Goal: Task Accomplishment & Management: Manage account settings

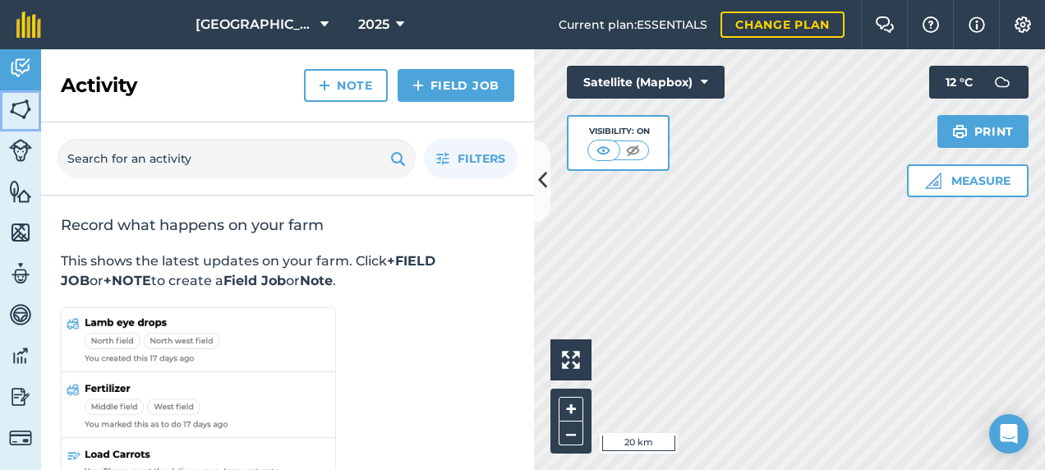
click at [23, 112] on img at bounding box center [20, 109] width 23 height 25
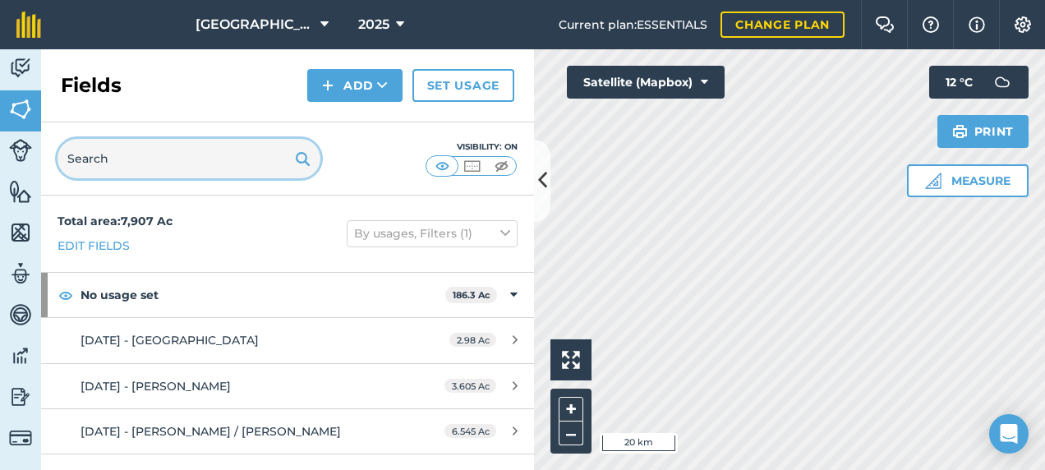
click at [127, 153] on input "text" at bounding box center [189, 158] width 263 height 39
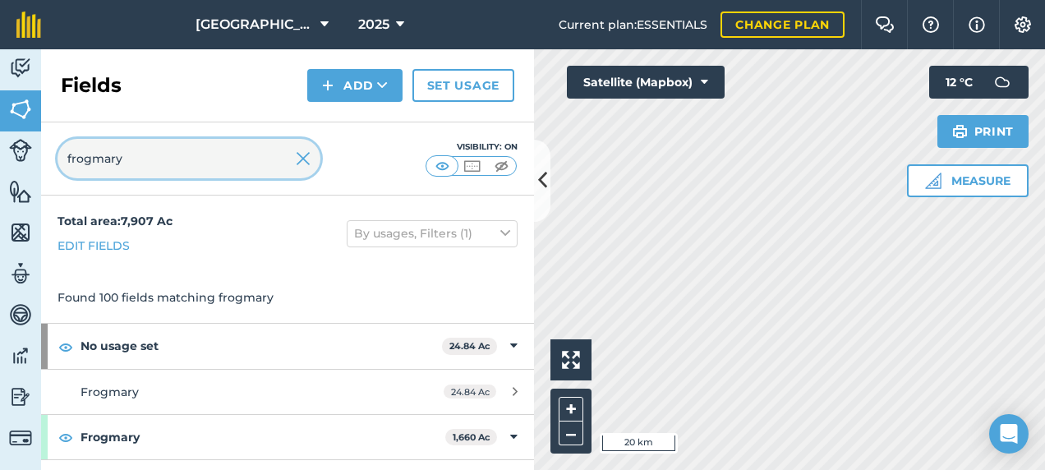
type input "frogmary"
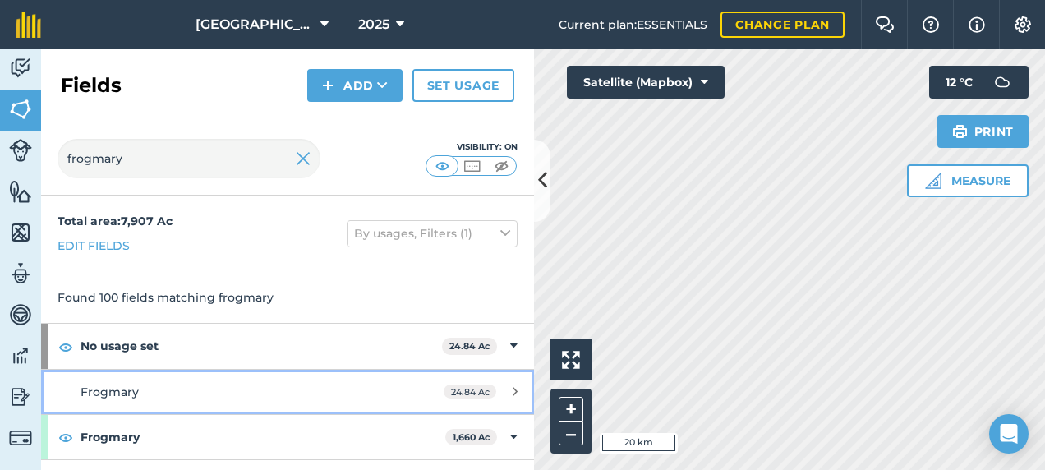
click at [235, 389] on div "Frogmary" at bounding box center [235, 392] width 309 height 18
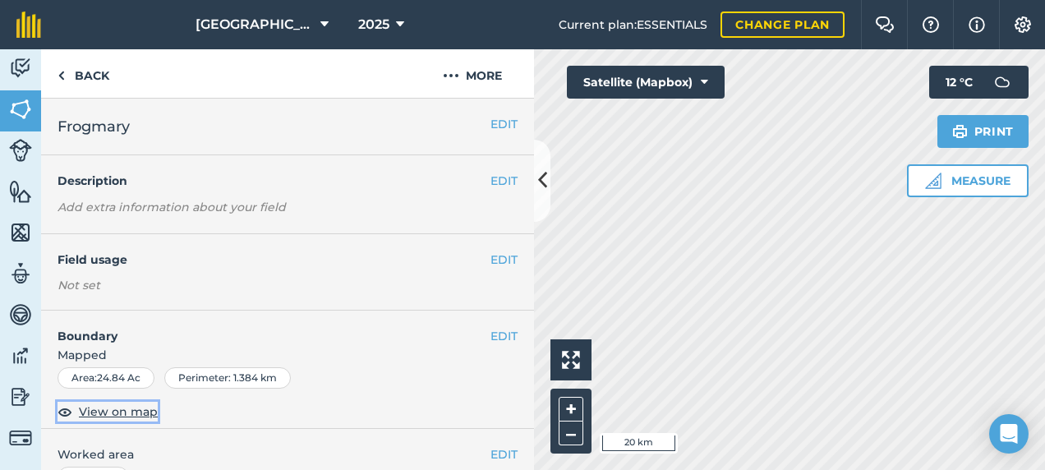
click at [136, 406] on span "View on map" at bounding box center [118, 412] width 79 height 18
click at [94, 75] on link "Back" at bounding box center [83, 73] width 85 height 48
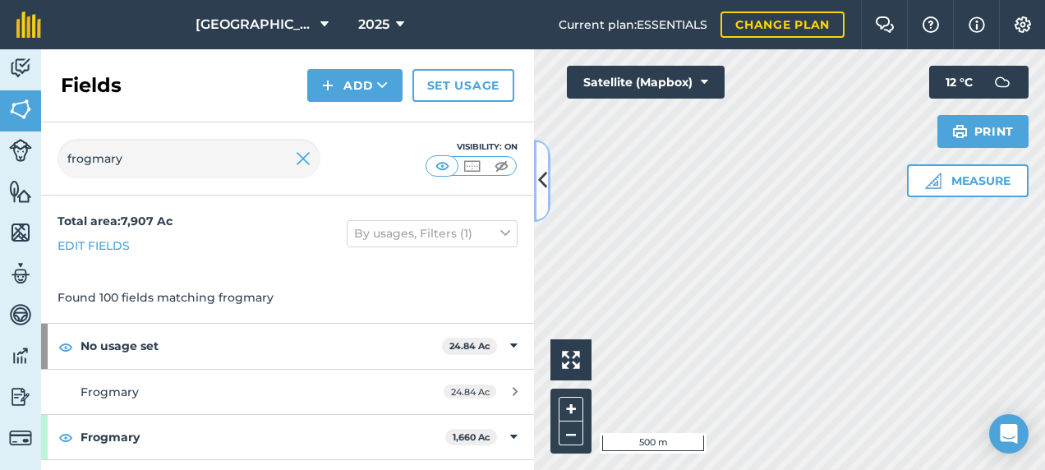
click at [543, 193] on icon at bounding box center [542, 180] width 9 height 29
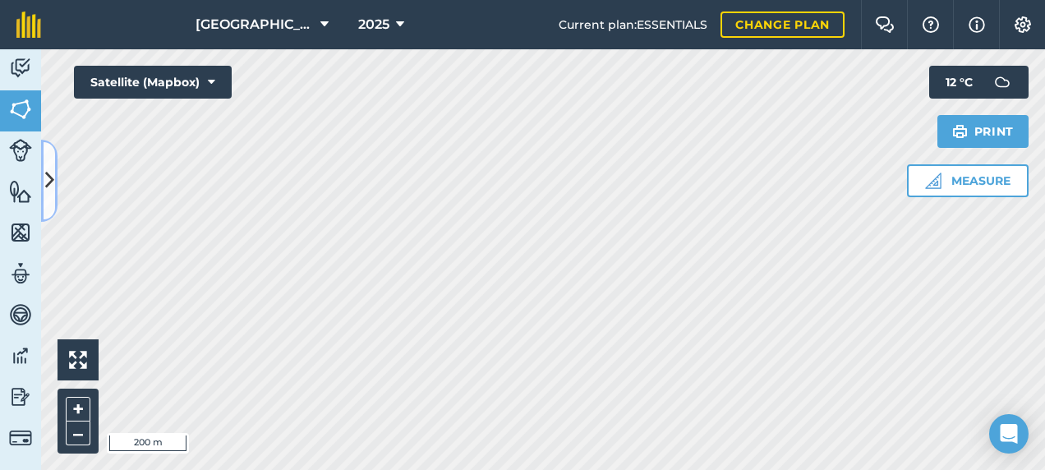
click at [51, 168] on icon at bounding box center [49, 180] width 9 height 29
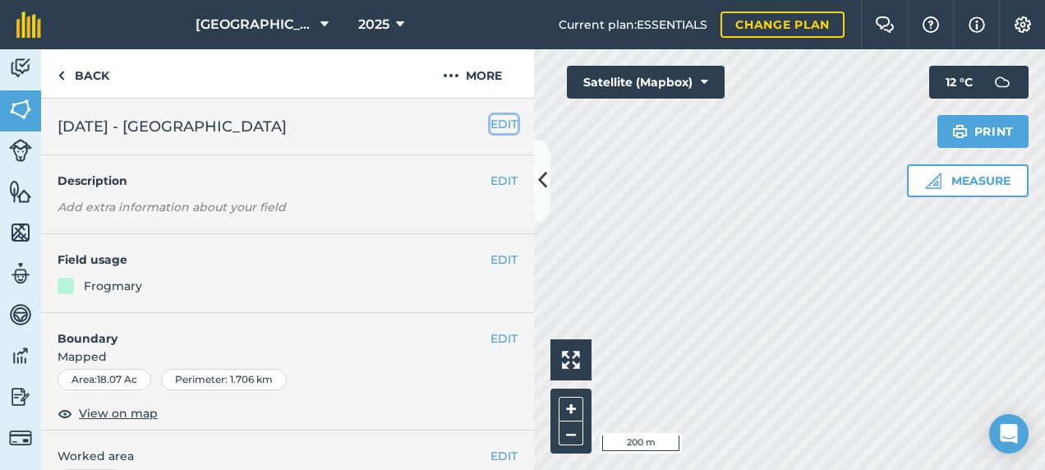
click at [490, 128] on button "EDIT" at bounding box center [503, 124] width 27 height 18
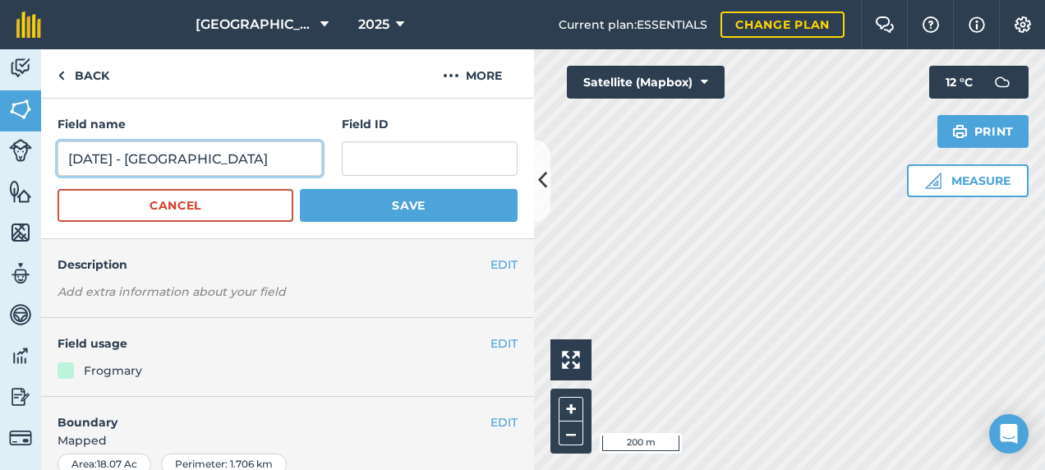
drag, startPoint x: 151, startPoint y: 157, endPoint x: 60, endPoint y: 148, distance: 91.6
click at [60, 148] on input "[DATE] - [GEOGRAPHIC_DATA]" at bounding box center [190, 158] width 265 height 35
type input "Frogmary"
click at [300, 189] on button "Save" at bounding box center [409, 205] width 218 height 33
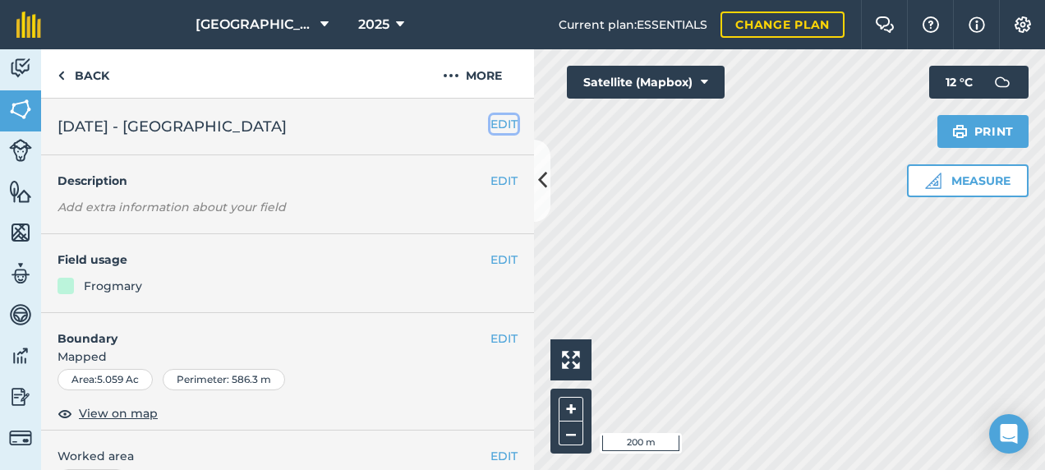
click at [490, 125] on button "EDIT" at bounding box center [503, 124] width 27 height 18
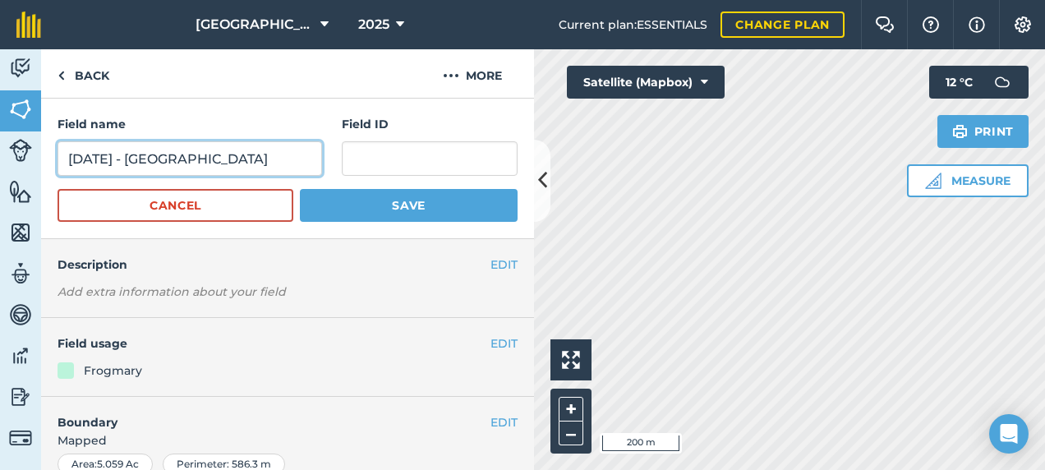
drag, startPoint x: 154, startPoint y: 158, endPoint x: 30, endPoint y: 160, distance: 124.1
click at [30, 160] on div "Activity Fields Livestock Features Maps Team Vehicles Data Reporting Billing Tu…" at bounding box center [522, 259] width 1045 height 421
type input "Frogmary"
click at [300, 189] on button "Save" at bounding box center [409, 205] width 218 height 33
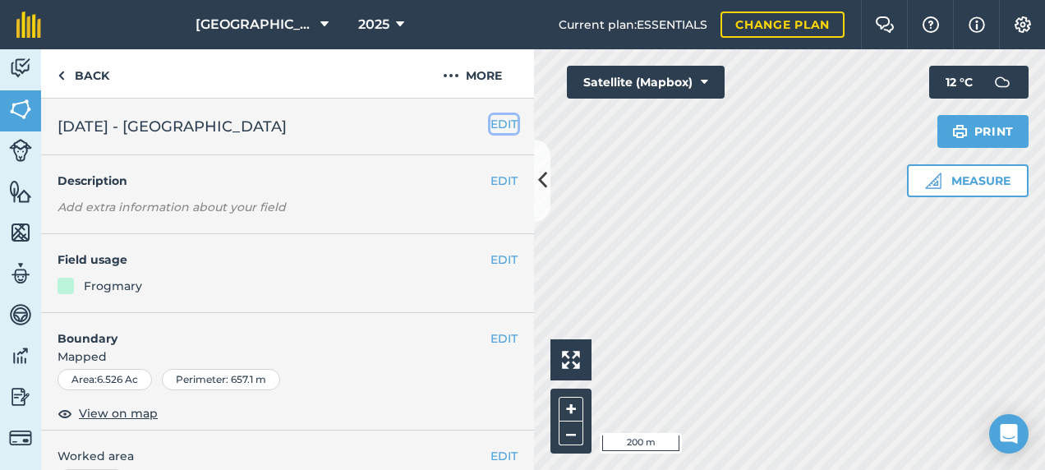
click at [500, 125] on button "EDIT" at bounding box center [503, 124] width 27 height 18
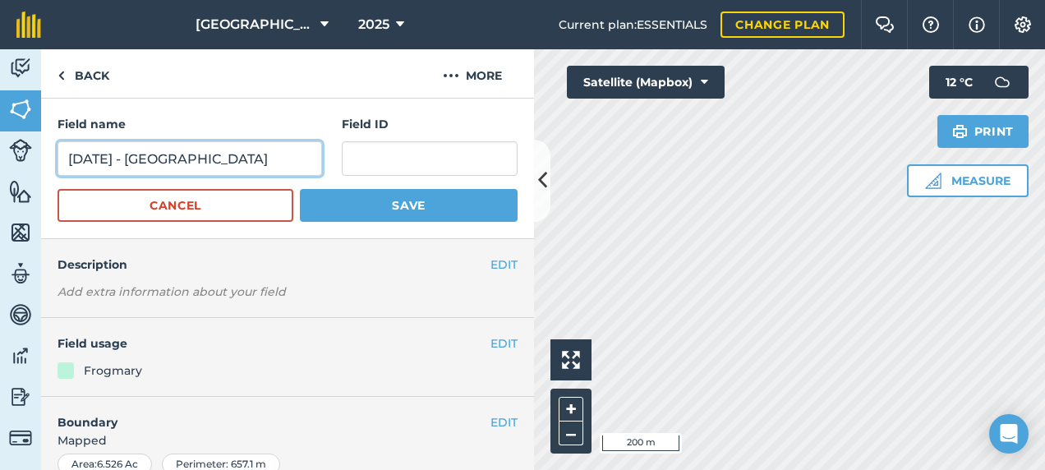
drag, startPoint x: 150, startPoint y: 160, endPoint x: 31, endPoint y: 156, distance: 119.2
click at [31, 156] on div "Activity Fields Livestock Features Maps Team Vehicles Data Reporting Billing Tu…" at bounding box center [522, 259] width 1045 height 421
type input "Frogmary"
click at [300, 189] on button "Save" at bounding box center [409, 205] width 218 height 33
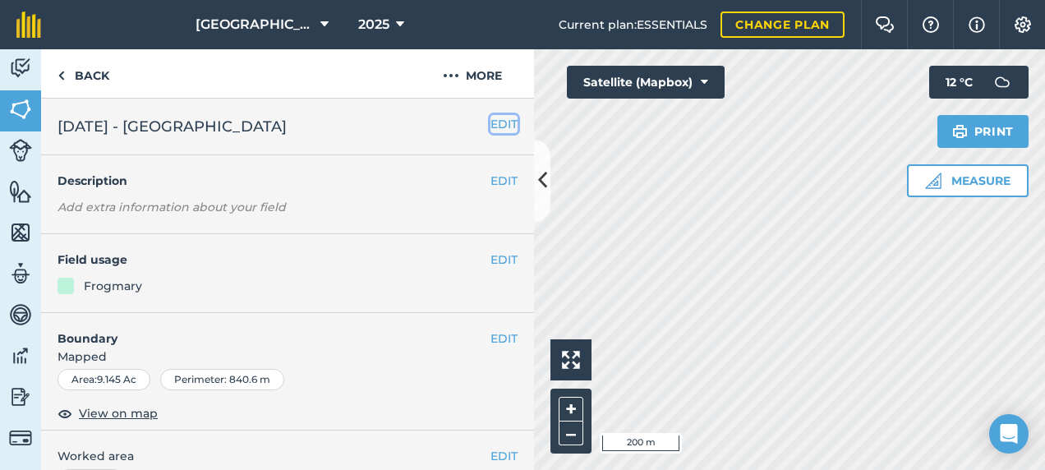
click at [496, 129] on button "EDIT" at bounding box center [503, 124] width 27 height 18
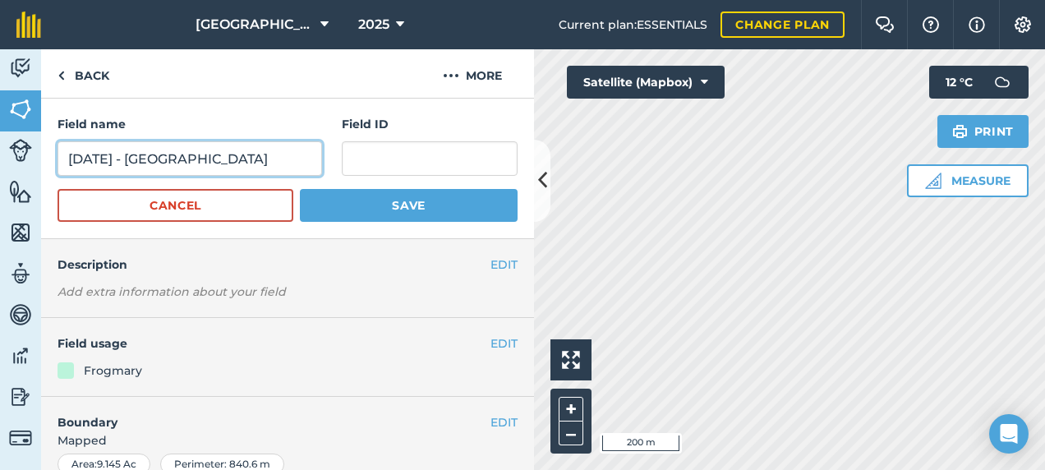
drag, startPoint x: 154, startPoint y: 158, endPoint x: 3, endPoint y: 163, distance: 150.4
click at [3, 163] on div "Activity Fields Livestock Features Maps Team Vehicles Data Reporting Billing Tu…" at bounding box center [522, 259] width 1045 height 421
type input "Frogmary"
click at [300, 189] on button "Save" at bounding box center [409, 205] width 218 height 33
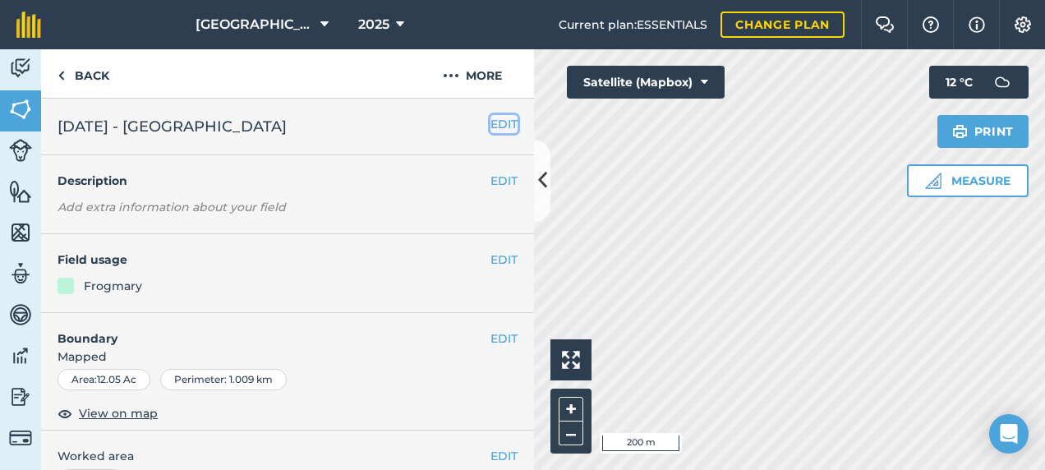
click at [491, 127] on button "EDIT" at bounding box center [503, 124] width 27 height 18
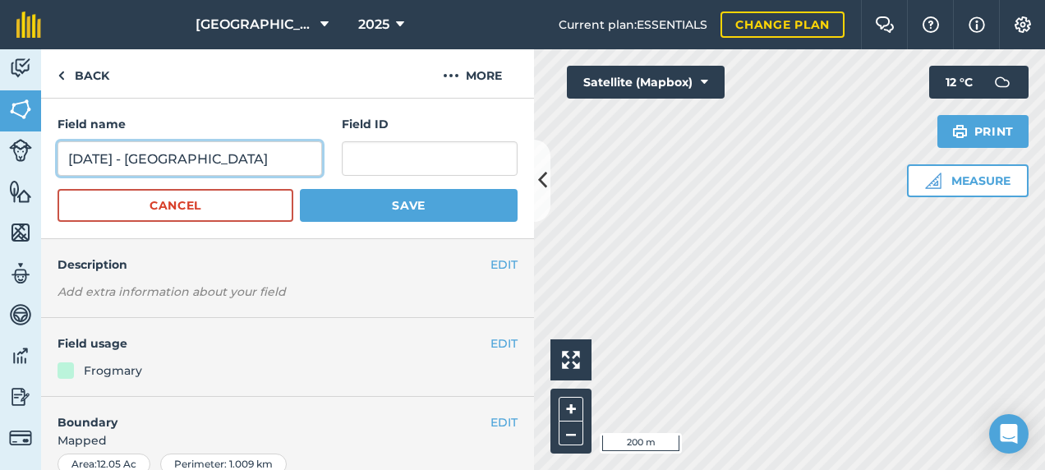
drag, startPoint x: 153, startPoint y: 154, endPoint x: 64, endPoint y: 131, distance: 91.7
click at [64, 131] on div "Field name [DATE] - [GEOGRAPHIC_DATA]" at bounding box center [190, 145] width 265 height 61
type input "Frogmary"
click at [300, 189] on button "Save" at bounding box center [409, 205] width 218 height 33
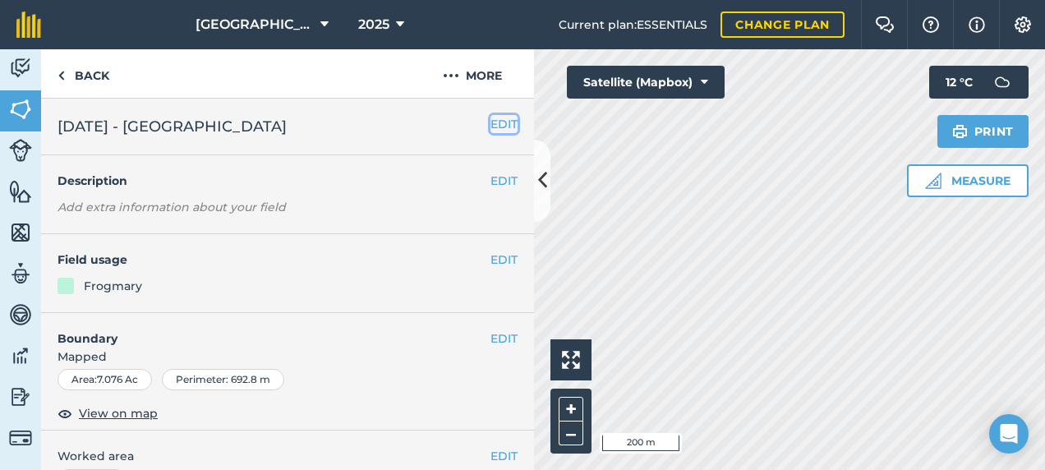
click at [491, 122] on button "EDIT" at bounding box center [503, 124] width 27 height 18
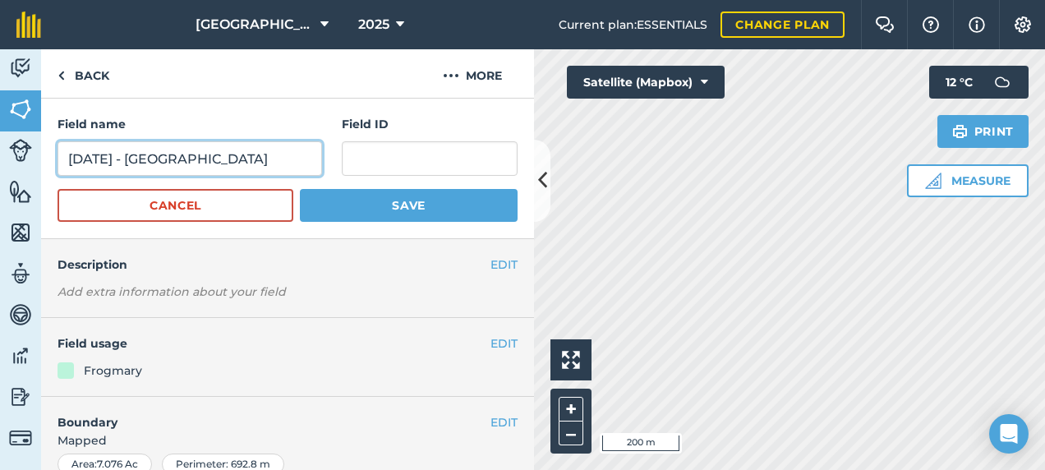
drag, startPoint x: 153, startPoint y: 158, endPoint x: 40, endPoint y: 144, distance: 113.4
click at [40, 144] on div "Activity Fields Livestock Features Maps Team Vehicles Data Reporting Billing Tu…" at bounding box center [522, 259] width 1045 height 421
type input "Frogmary"
click at [300, 189] on button "Save" at bounding box center [409, 205] width 218 height 33
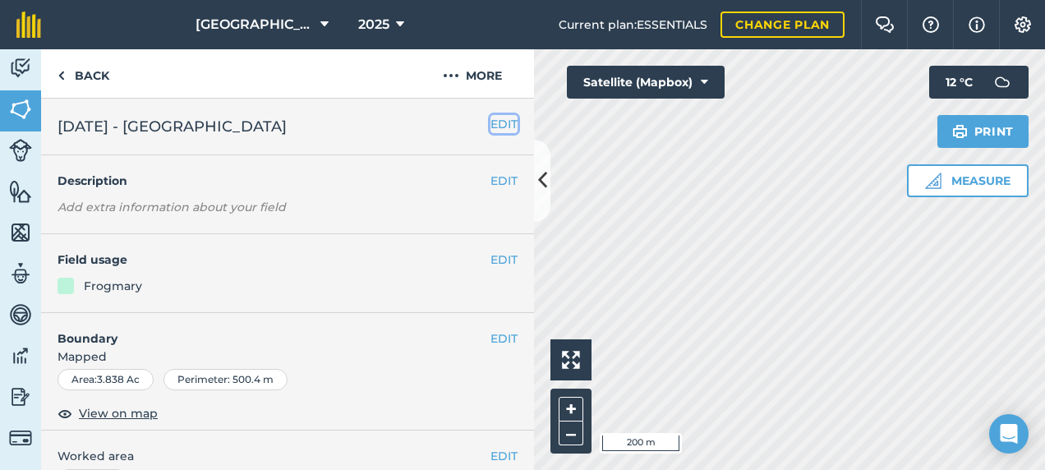
click at [491, 125] on button "EDIT" at bounding box center [503, 124] width 27 height 18
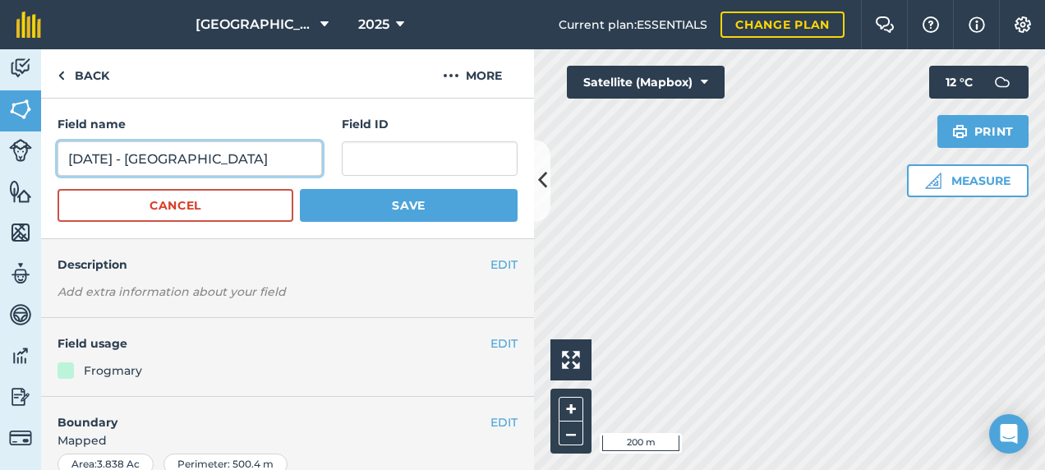
drag, startPoint x: 154, startPoint y: 153, endPoint x: 41, endPoint y: 153, distance: 112.5
click at [41, 152] on div "Field name [DATE] - [GEOGRAPHIC_DATA] ID Cancel Save" at bounding box center [287, 169] width 493 height 140
type input "Frogmary"
click at [300, 189] on button "Save" at bounding box center [409, 205] width 218 height 33
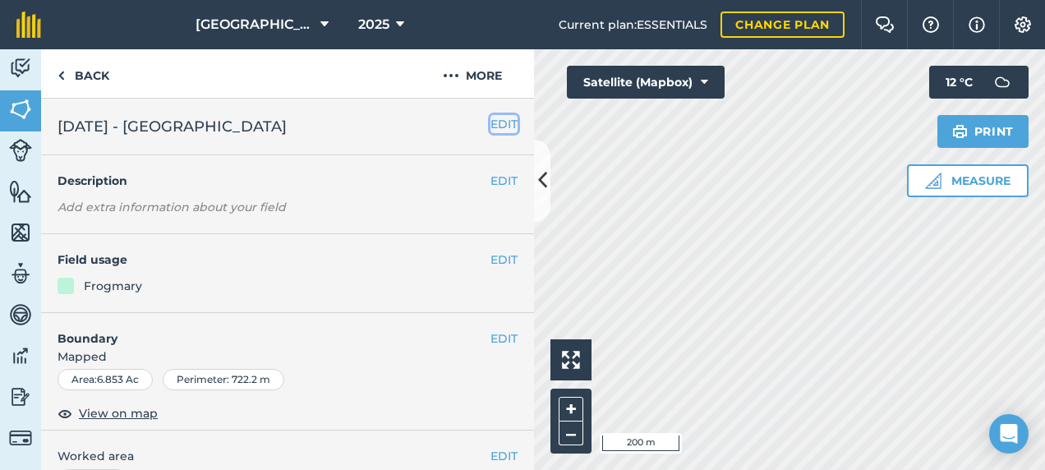
click at [490, 122] on button "EDIT" at bounding box center [503, 124] width 27 height 18
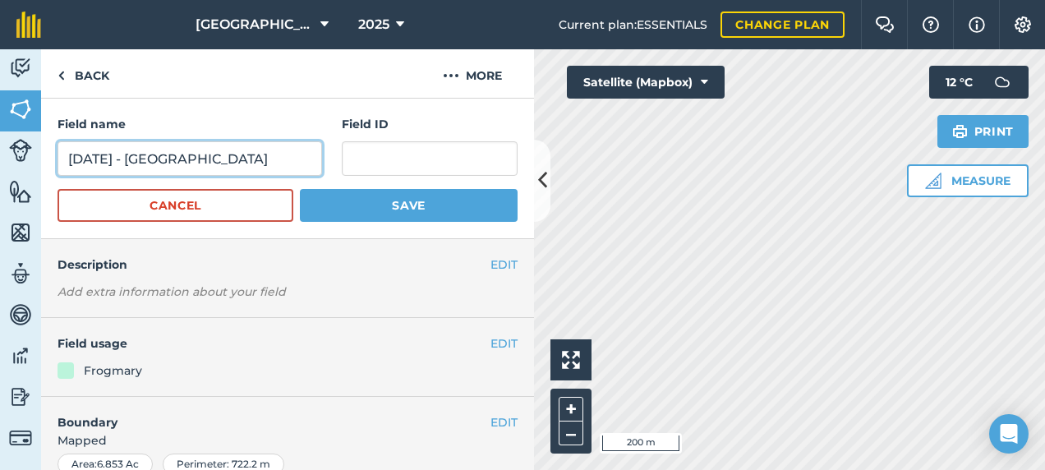
drag, startPoint x: 154, startPoint y: 158, endPoint x: 16, endPoint y: 161, distance: 138.0
click at [16, 161] on div "Activity Fields Livestock Features Maps Team Vehicles Data Reporting Billing Tu…" at bounding box center [522, 259] width 1045 height 421
type input "Frogmary"
click at [300, 189] on button "Save" at bounding box center [409, 205] width 218 height 33
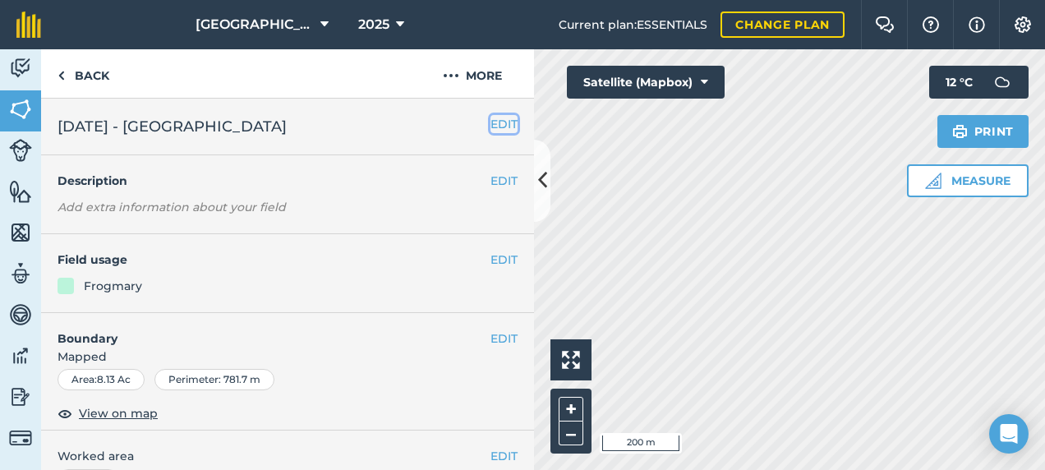
click at [492, 120] on button "EDIT" at bounding box center [503, 124] width 27 height 18
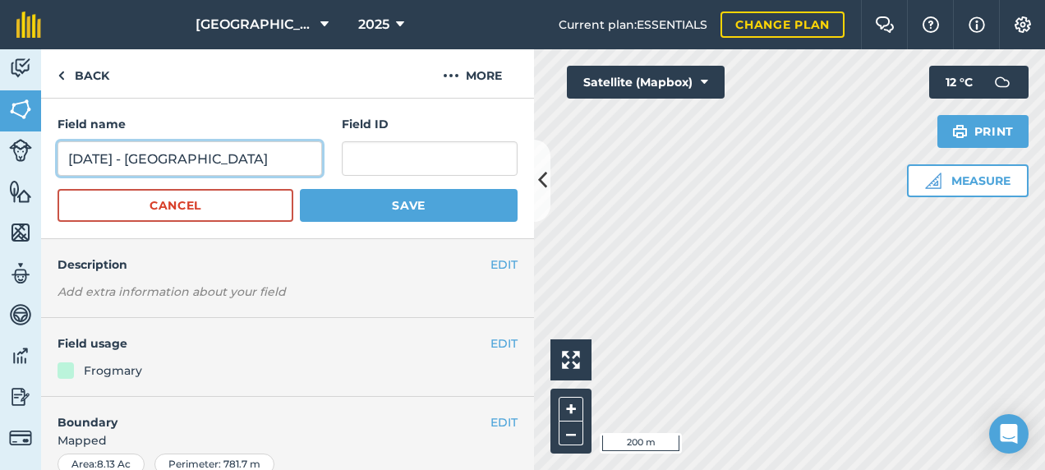
drag, startPoint x: 154, startPoint y: 157, endPoint x: -3, endPoint y: 156, distance: 157.7
click at [0, 156] on html "Footlands Farm 2025 Current plan : ESSENTIALS Change plan Farm Chat Help Info S…" at bounding box center [522, 235] width 1045 height 470
type input "Frogmary"
click at [300, 189] on button "Save" at bounding box center [409, 205] width 218 height 33
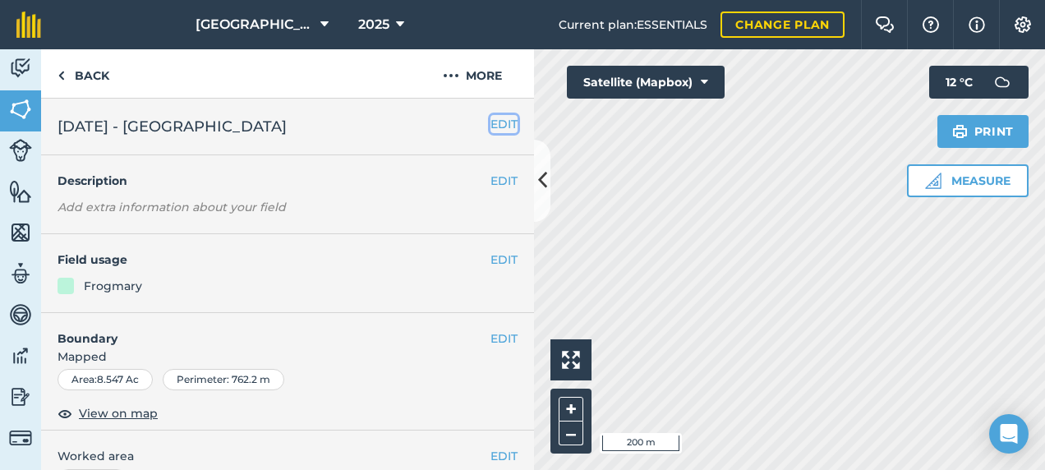
click at [490, 126] on button "EDIT" at bounding box center [503, 124] width 27 height 18
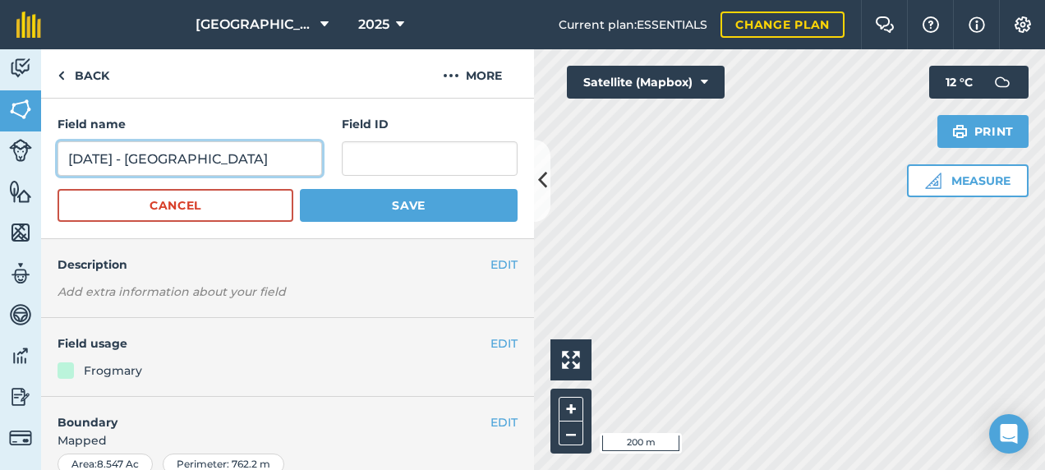
drag, startPoint x: 151, startPoint y: 159, endPoint x: 2, endPoint y: 165, distance: 149.7
click at [2, 166] on div "Activity Fields Livestock Features Maps Team Vehicles Data Reporting Billing Tu…" at bounding box center [522, 259] width 1045 height 421
type input "Frogmary"
click at [300, 189] on button "Save" at bounding box center [409, 205] width 218 height 33
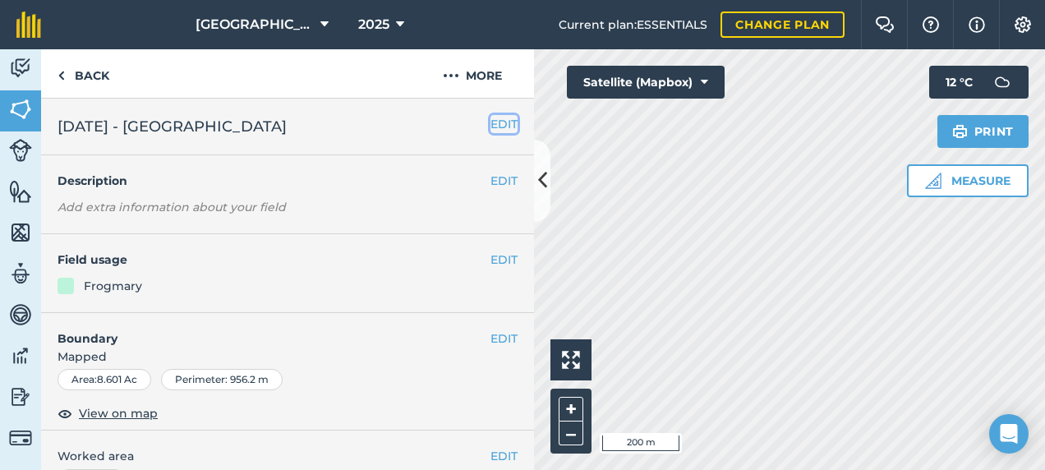
click at [490, 123] on button "EDIT" at bounding box center [503, 124] width 27 height 18
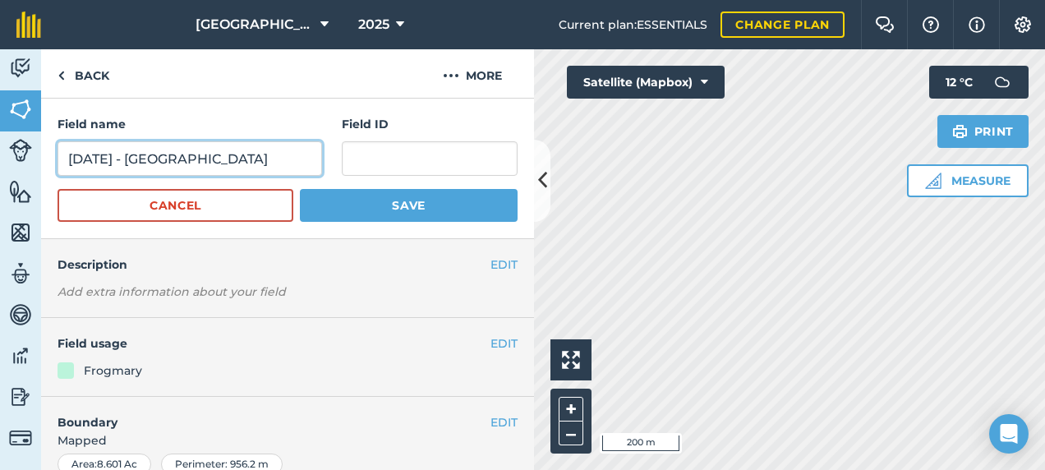
drag, startPoint x: 152, startPoint y: 160, endPoint x: 1, endPoint y: 175, distance: 151.9
click at [2, 176] on div "Activity Fields Livestock Features Maps Team Vehicles Data Reporting Billing Tu…" at bounding box center [522, 259] width 1045 height 421
type input "Frogmary"
click at [300, 189] on button "Save" at bounding box center [409, 205] width 218 height 33
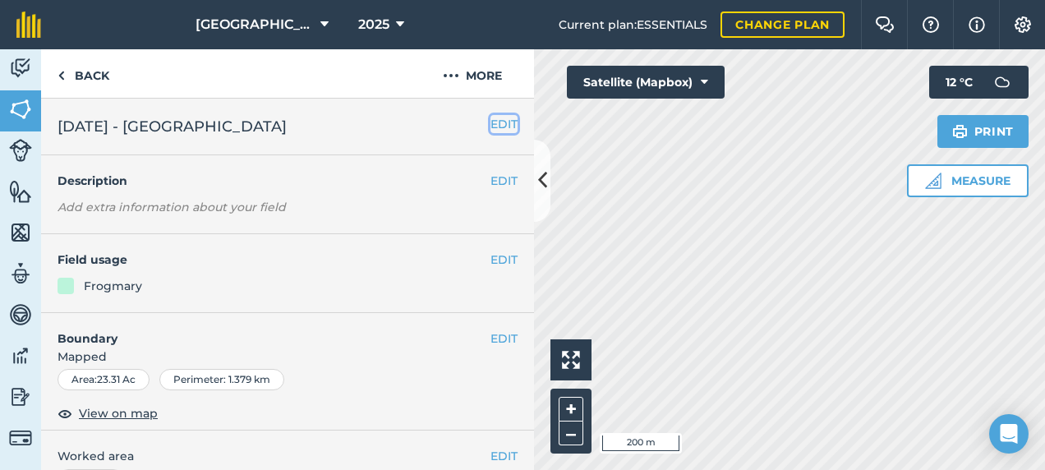
click at [494, 125] on button "EDIT" at bounding box center [503, 124] width 27 height 18
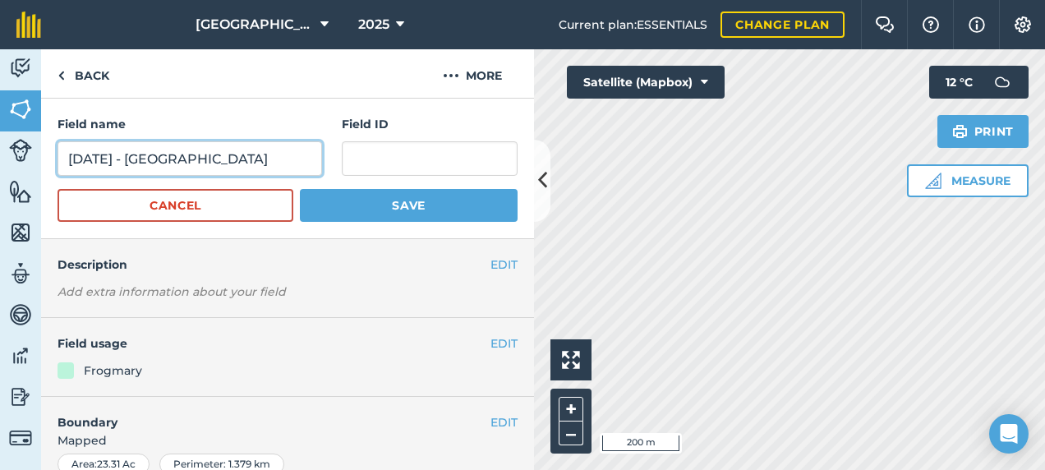
drag, startPoint x: 153, startPoint y: 158, endPoint x: -3, endPoint y: 176, distance: 157.1
click at [0, 176] on html "Footlands Farm 2025 Current plan : ESSENTIALS Change plan Farm Chat Help Info S…" at bounding box center [522, 235] width 1045 height 470
type input "Frogmary"
click at [300, 189] on button "Save" at bounding box center [409, 205] width 218 height 33
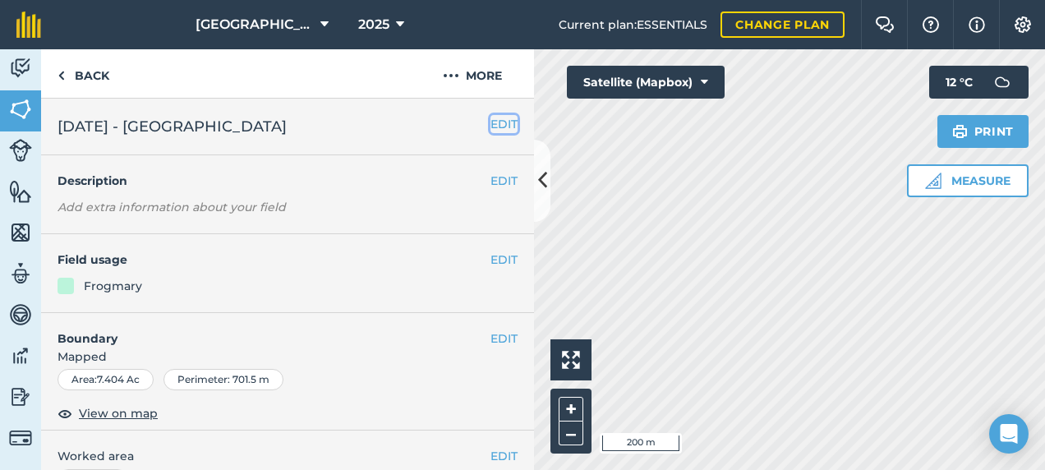
click at [499, 117] on button "EDIT" at bounding box center [503, 124] width 27 height 18
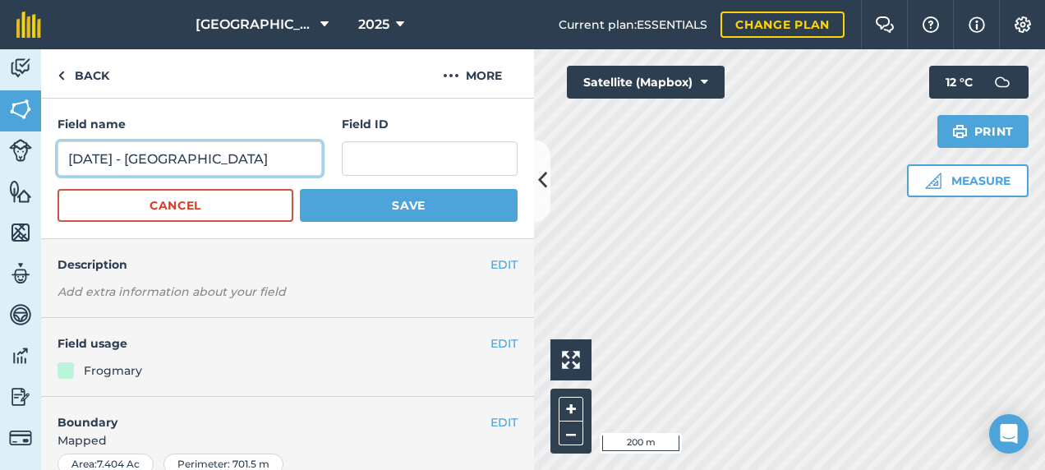
drag, startPoint x: 150, startPoint y: 154, endPoint x: -3, endPoint y: 166, distance: 153.2
click at [0, 166] on html "Footlands Farm 2025 Current plan : ESSENTIALS Change plan Farm Chat Help Info S…" at bounding box center [522, 235] width 1045 height 470
type input "Frogmary"
click at [300, 189] on button "Save" at bounding box center [409, 205] width 218 height 33
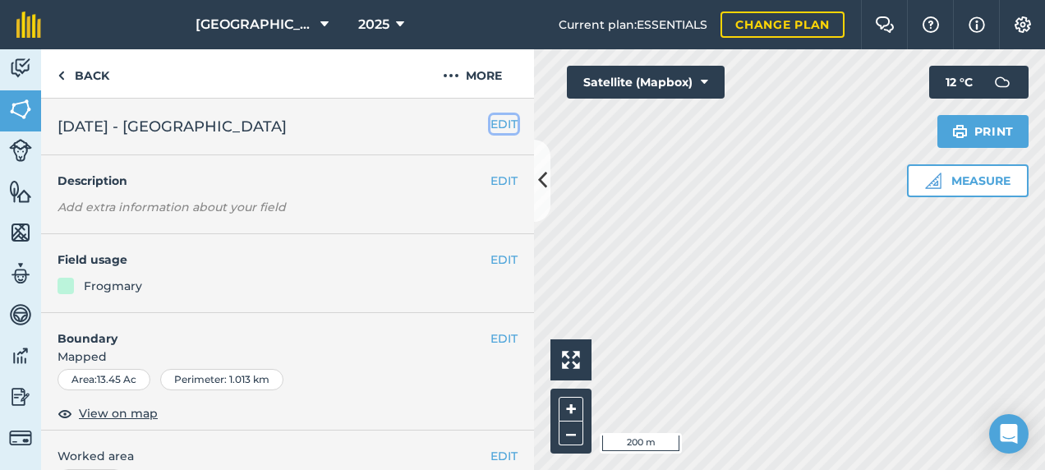
click at [490, 125] on button "EDIT" at bounding box center [503, 124] width 27 height 18
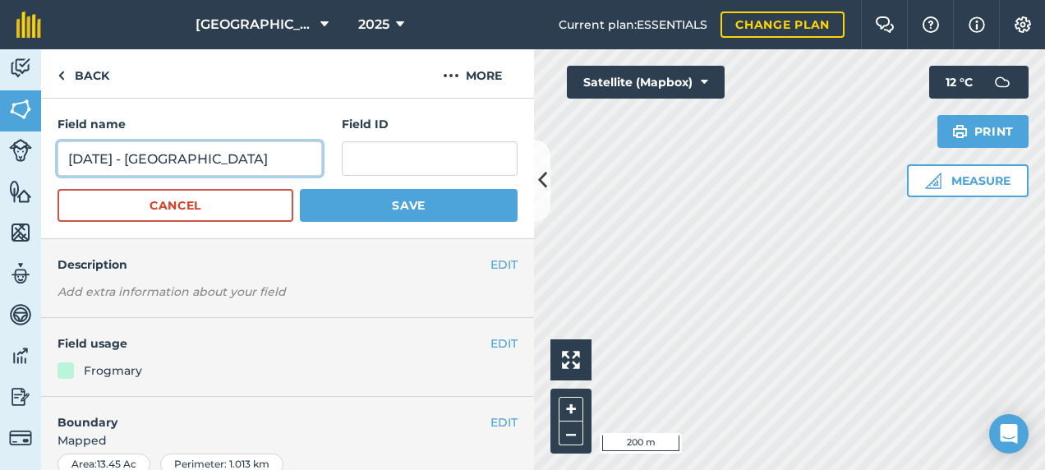
drag, startPoint x: 151, startPoint y: 158, endPoint x: -3, endPoint y: 154, distance: 154.5
click at [0, 154] on html "Footlands Farm 2025 Current plan : ESSENTIALS Change plan Farm Chat Help Info S…" at bounding box center [522, 235] width 1045 height 470
type input "Frogmary"
click at [300, 189] on button "Save" at bounding box center [409, 205] width 218 height 33
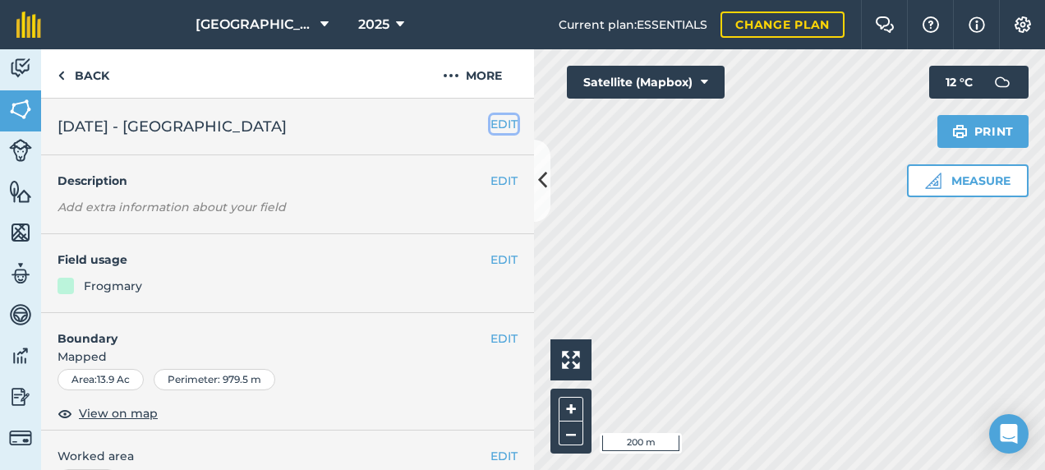
click at [490, 122] on button "EDIT" at bounding box center [503, 124] width 27 height 18
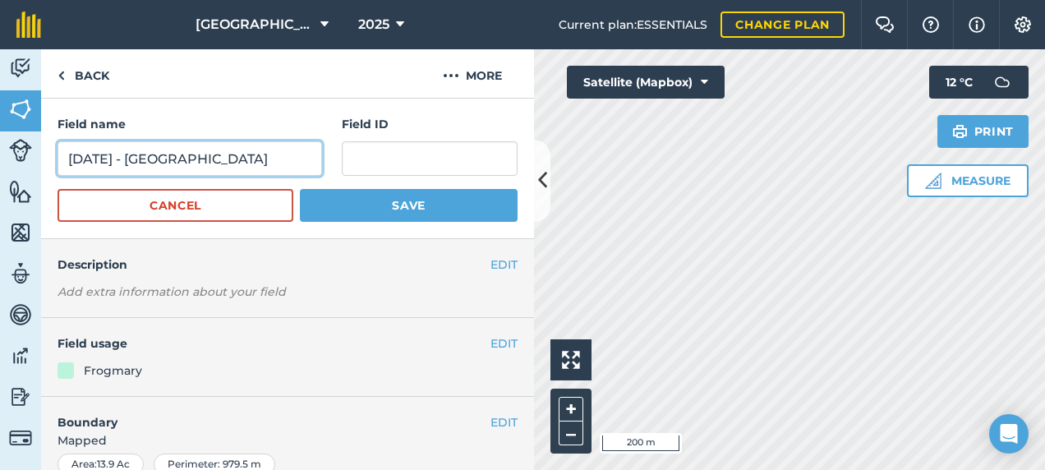
drag, startPoint x: 150, startPoint y: 154, endPoint x: 28, endPoint y: 162, distance: 121.8
click at [28, 162] on div "Activity Fields Livestock Features Maps Team Vehicles Data Reporting Billing Tu…" at bounding box center [522, 259] width 1045 height 421
type input "Frogmary"
click at [300, 189] on button "Save" at bounding box center [409, 205] width 218 height 33
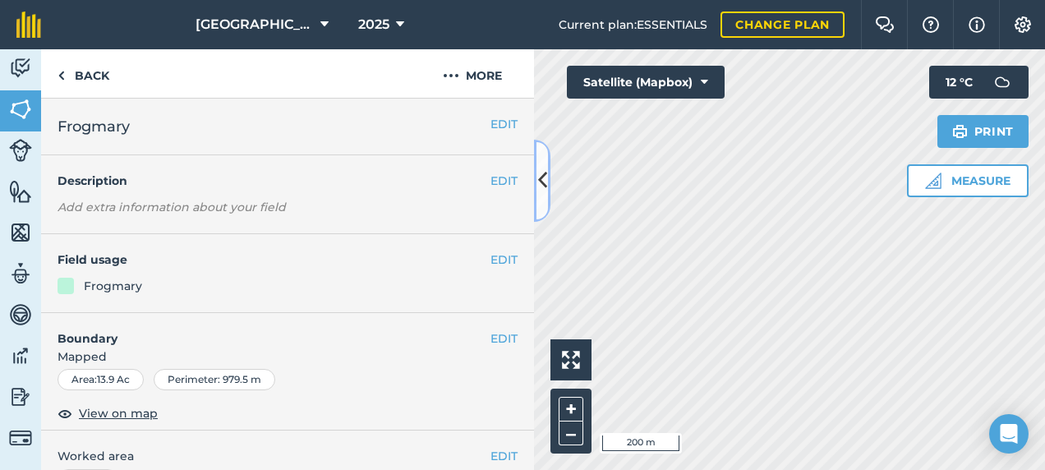
click at [544, 183] on icon at bounding box center [542, 180] width 9 height 29
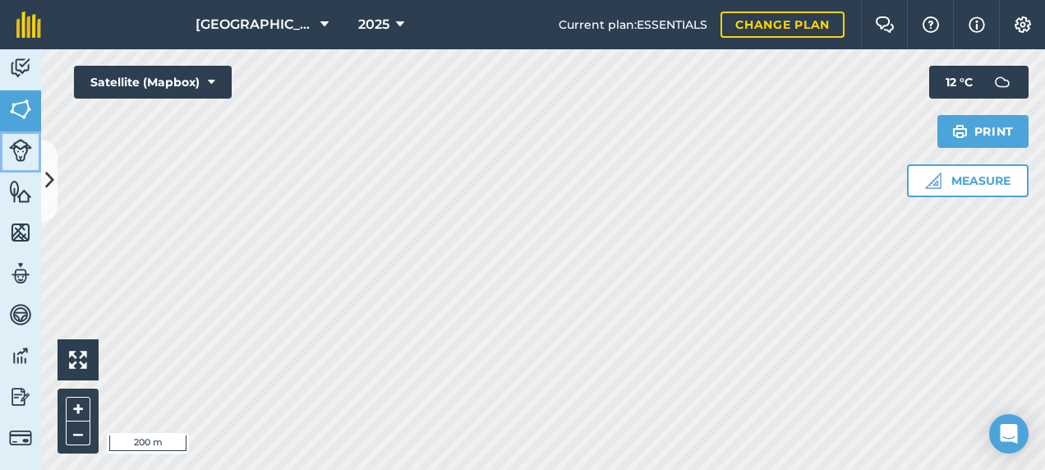
click at [22, 144] on img at bounding box center [20, 150] width 23 height 23
click at [20, 116] on img at bounding box center [20, 109] width 23 height 25
click at [53, 154] on button at bounding box center [49, 181] width 16 height 82
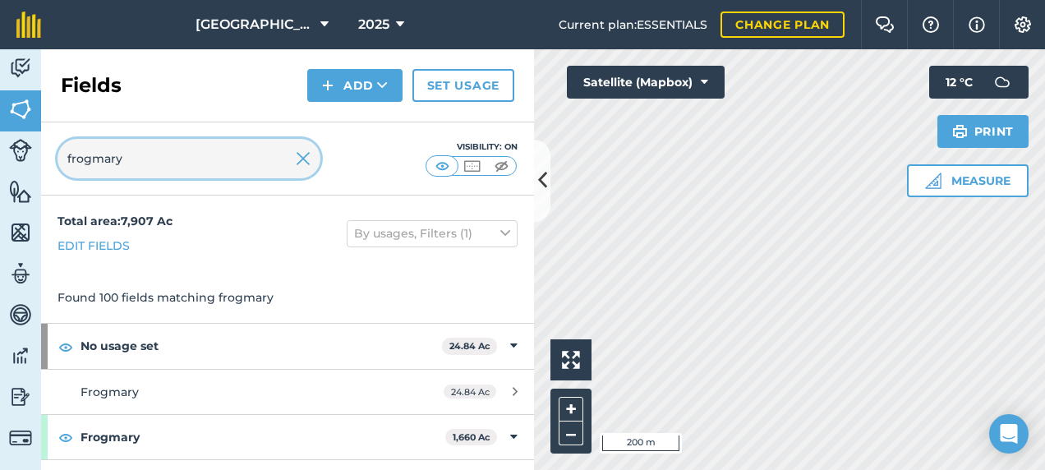
drag, startPoint x: 176, startPoint y: 163, endPoint x: 15, endPoint y: 175, distance: 161.5
click at [15, 175] on div "Activity Fields Livestock Features Maps Team Vehicles Data Reporting Billing Tu…" at bounding box center [522, 259] width 1045 height 421
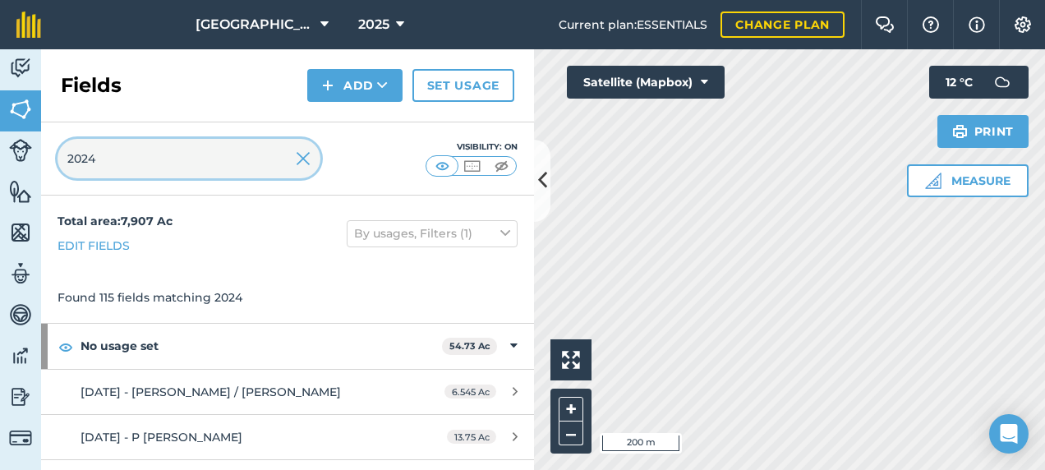
drag, startPoint x: 120, startPoint y: 168, endPoint x: 11, endPoint y: 178, distance: 109.8
click at [11, 178] on div "Activity Fields Livestock Features Maps Team Vehicles Data Reporting Billing Tu…" at bounding box center [522, 259] width 1045 height 421
type input "2024"
click at [302, 159] on img at bounding box center [303, 159] width 15 height 20
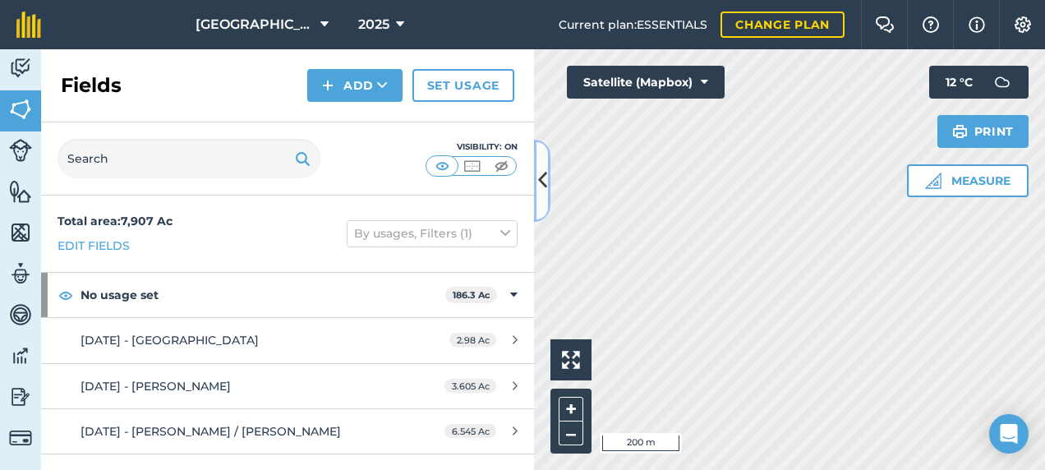
click at [544, 182] on icon at bounding box center [542, 180] width 9 height 29
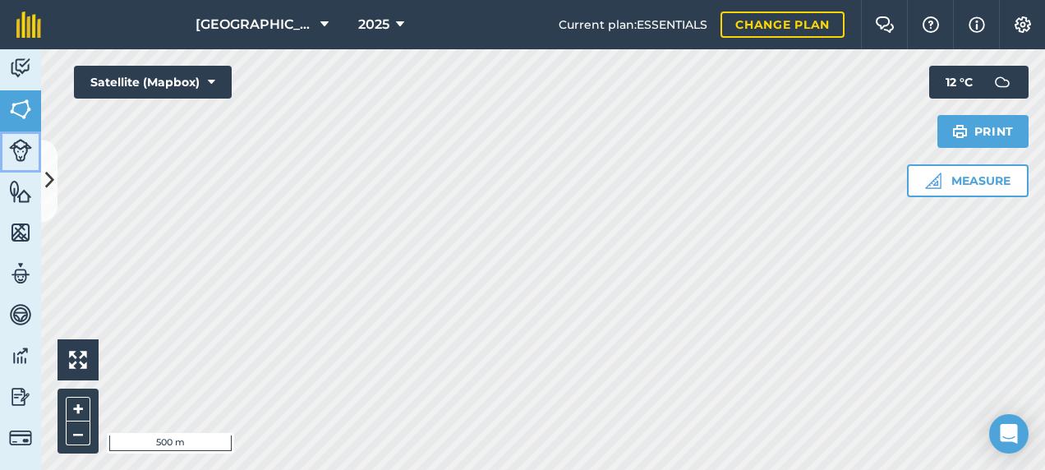
click at [21, 150] on img at bounding box center [20, 150] width 23 height 23
click at [53, 158] on button at bounding box center [49, 181] width 16 height 82
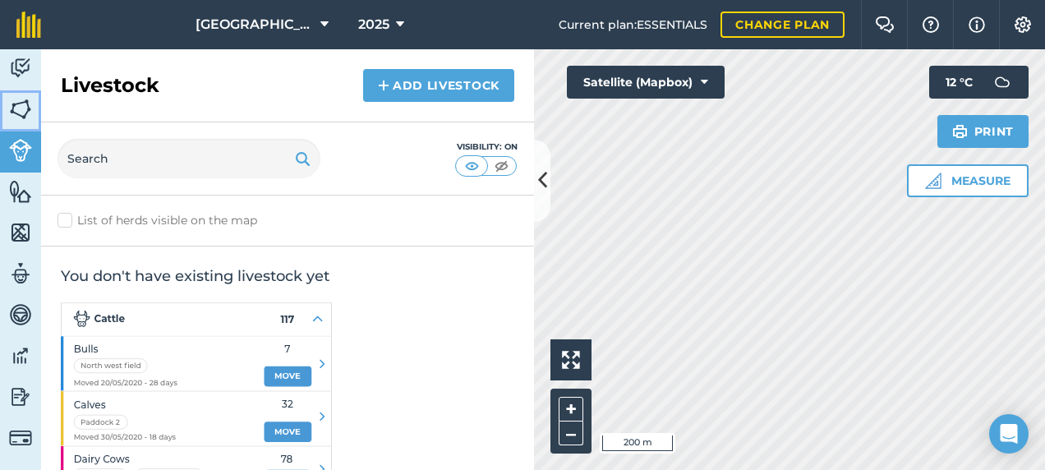
click at [23, 111] on img at bounding box center [20, 109] width 23 height 25
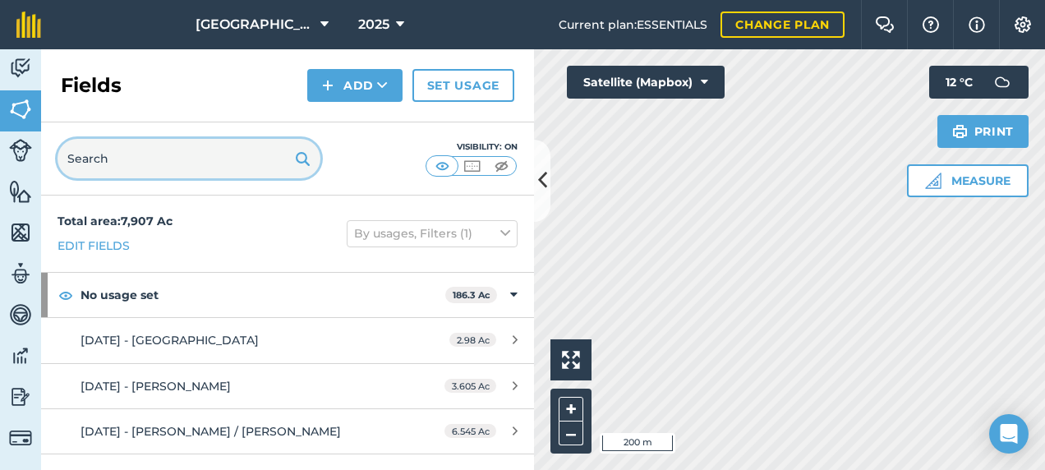
click at [122, 154] on input "text" at bounding box center [189, 158] width 263 height 39
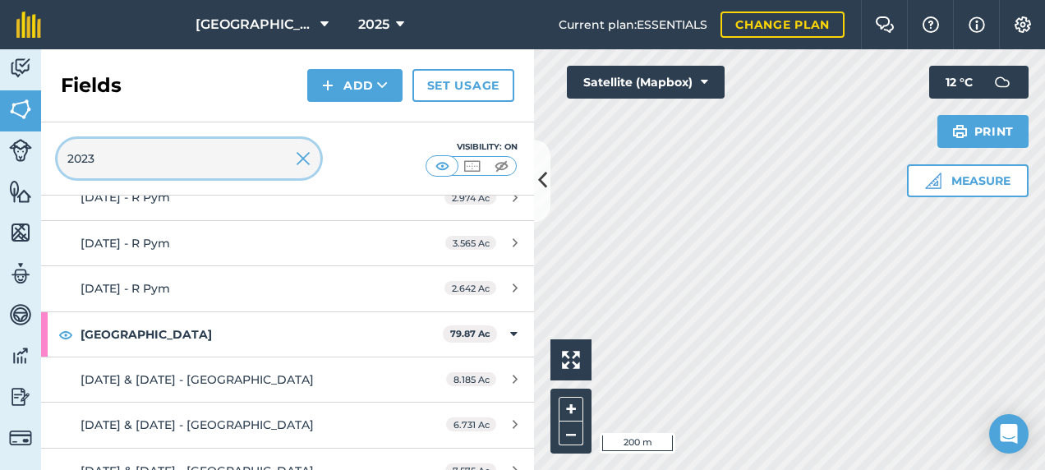
scroll to position [4512, 0]
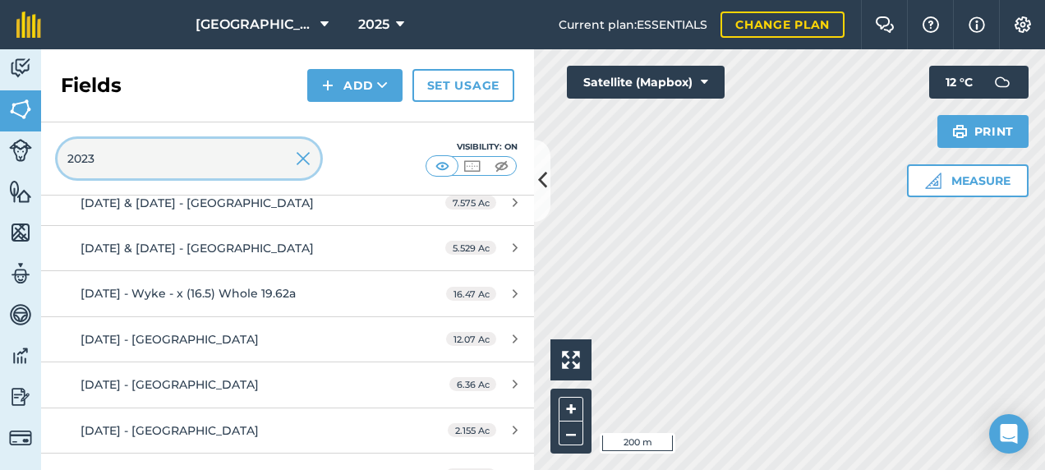
click at [139, 163] on input "2023" at bounding box center [189, 158] width 263 height 39
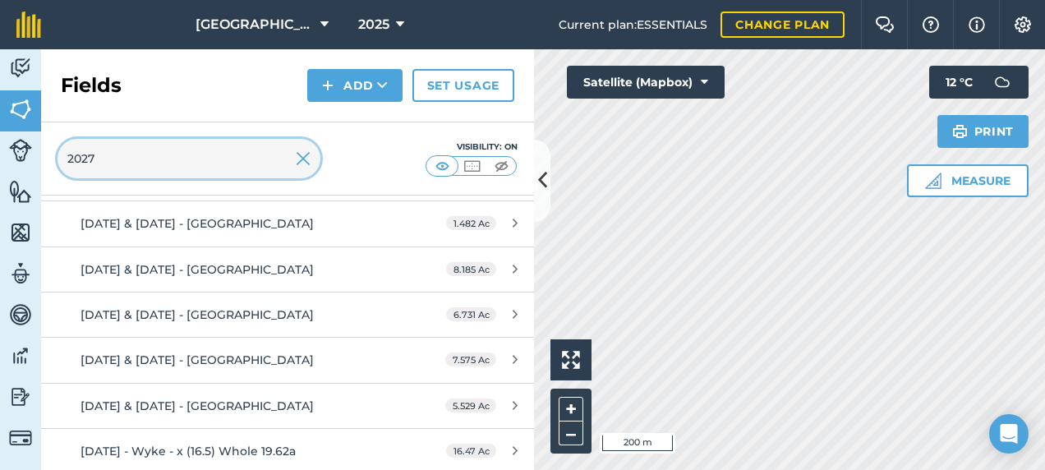
scroll to position [0, 0]
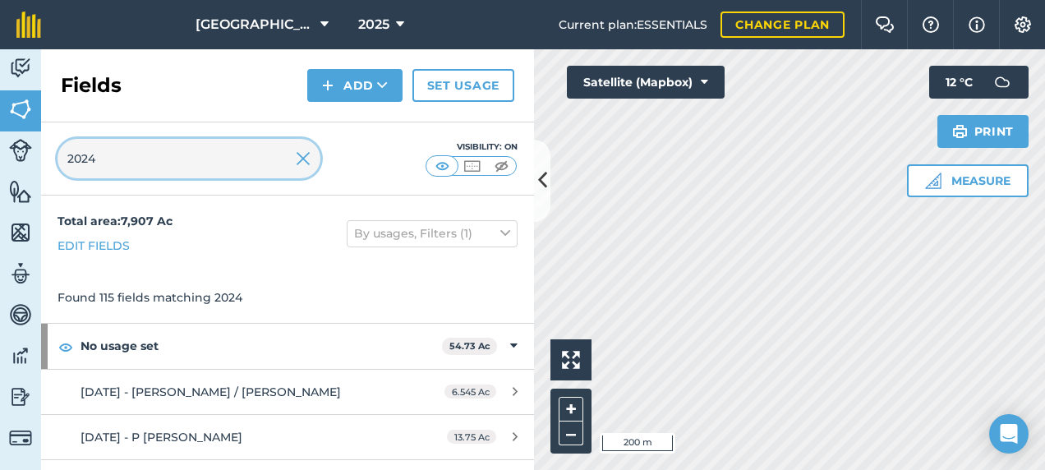
type input "2024"
click at [309, 156] on img at bounding box center [303, 159] width 15 height 20
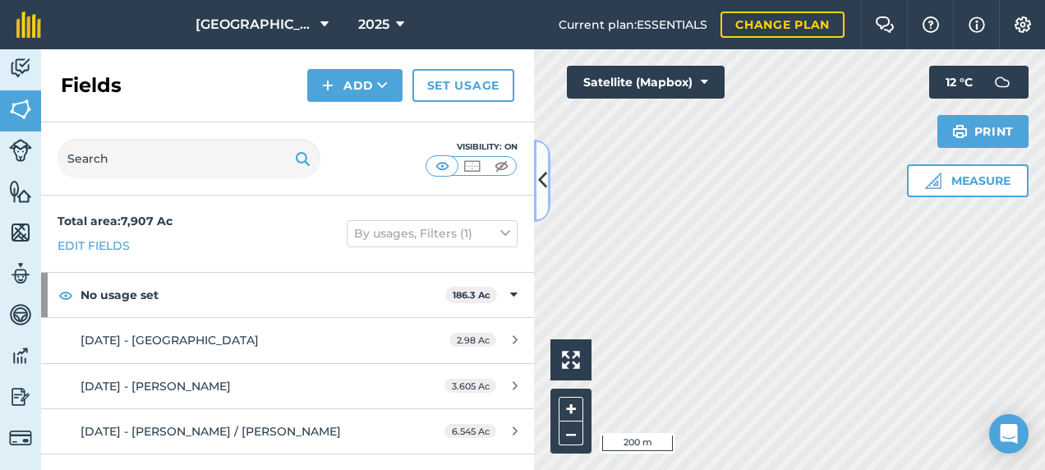
click at [541, 209] on button at bounding box center [542, 181] width 16 height 82
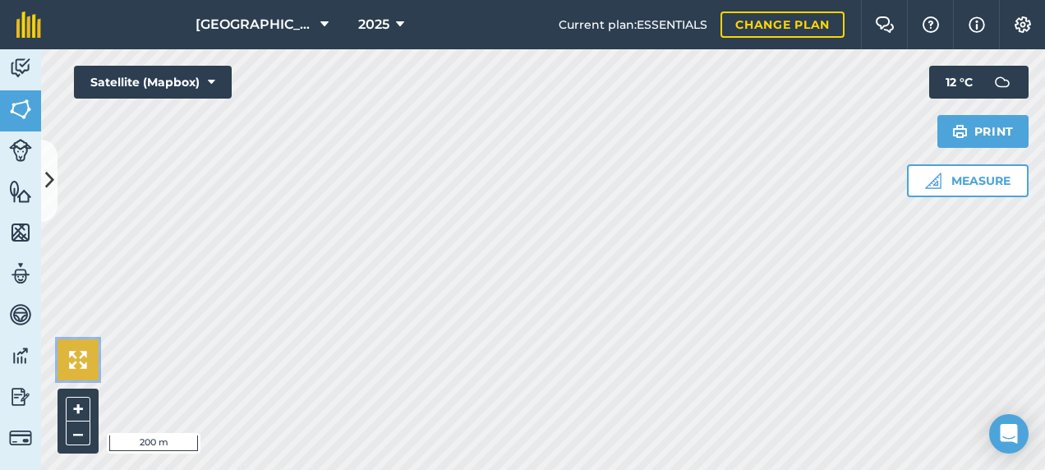
click at [78, 368] on img at bounding box center [78, 360] width 18 height 18
